Goal: Navigation & Orientation: Find specific page/section

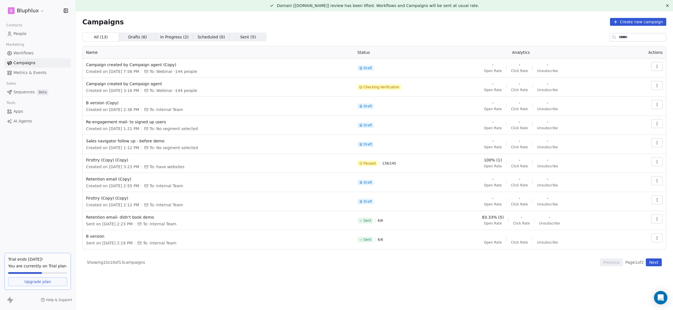
click at [646, 85] on td at bounding box center [642, 87] width 48 height 19
click at [658, 83] on icon "button" at bounding box center [657, 85] width 4 height 4
click at [629, 124] on div "Delete" at bounding box center [617, 125] width 27 height 9
click at [202, 82] on span "Campaign created by Campaign agent" at bounding box center [218, 84] width 265 height 6
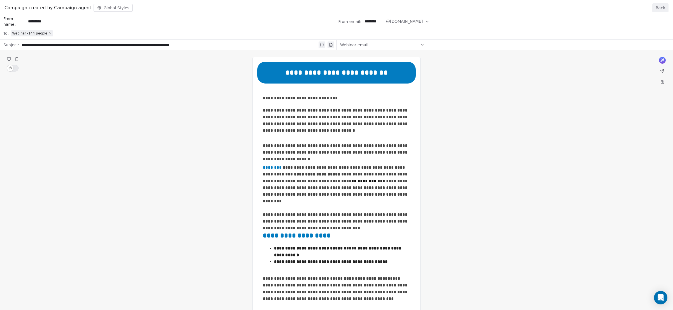
click at [669, 7] on div "Campaign created by Campaign agent Global Styles Back" at bounding box center [336, 8] width 673 height 16
click at [651, 8] on div "Campaign created by Campaign agent Global Styles Back" at bounding box center [336, 8] width 673 height 16
click at [656, 9] on button "Back" at bounding box center [661, 7] width 16 height 9
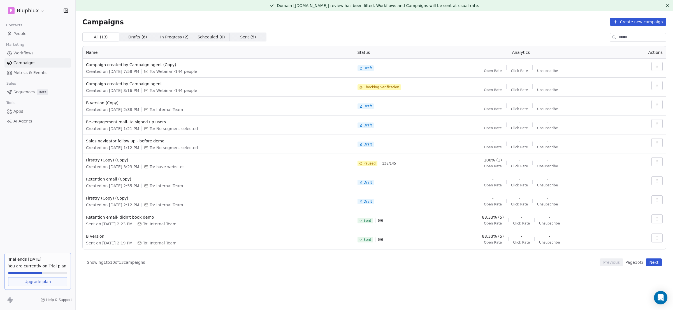
click at [180, 34] on span "In Progress ( 2 )" at bounding box center [174, 37] width 29 height 6
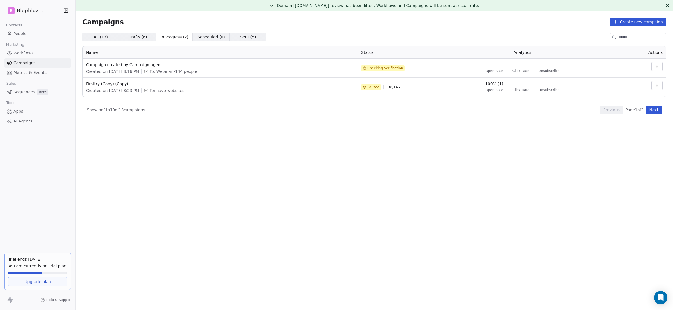
click at [20, 55] on span "Workflows" at bounding box center [23, 53] width 20 height 6
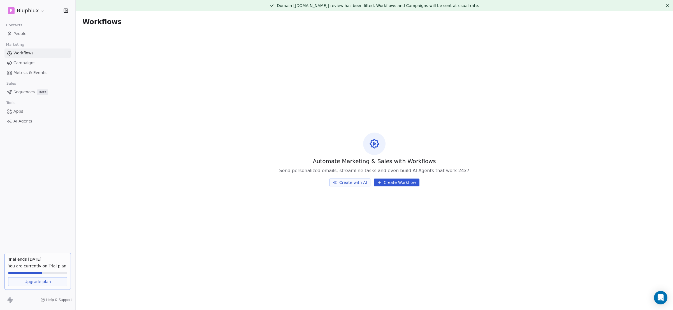
click at [26, 34] on link "People" at bounding box center [37, 33] width 66 height 9
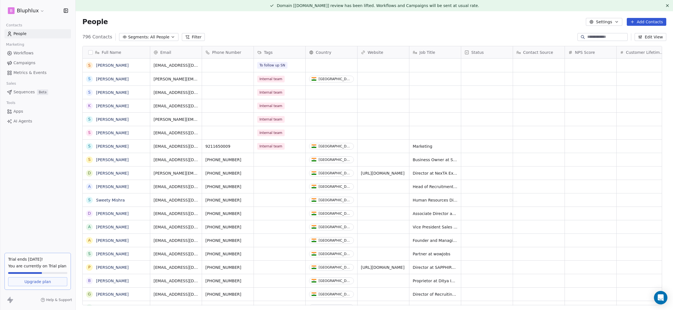
scroll to position [269, 589]
click at [26, 73] on span "Metrics & Events" at bounding box center [29, 73] width 33 height 6
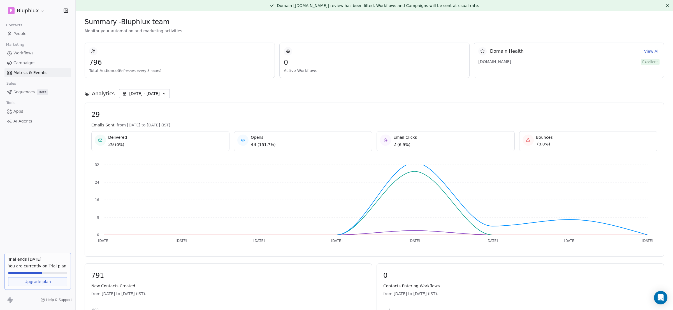
click at [27, 60] on span "Campaigns" at bounding box center [24, 63] width 22 height 6
